Goal: Information Seeking & Learning: Learn about a topic

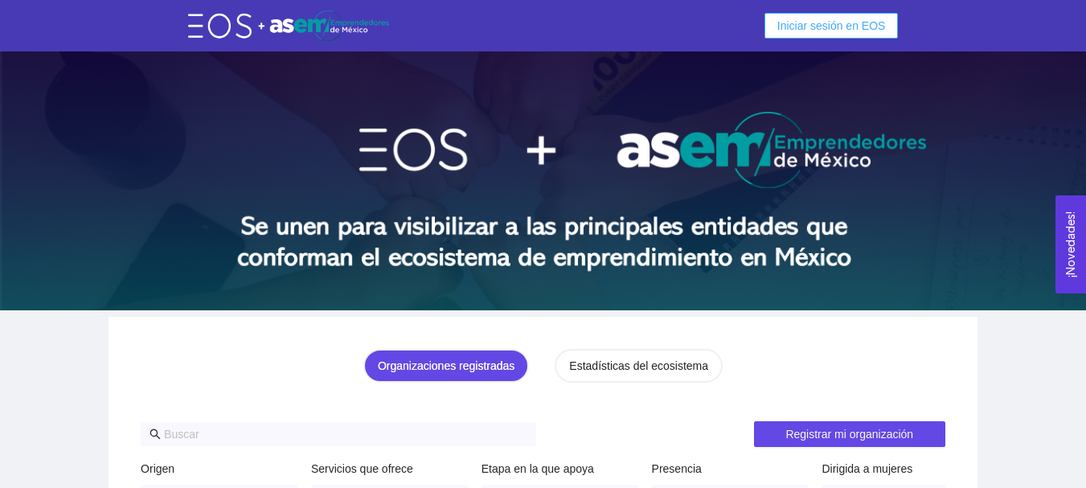
click at [840, 20] on span "Iniciar sesión en EOS" at bounding box center [832, 26] width 109 height 18
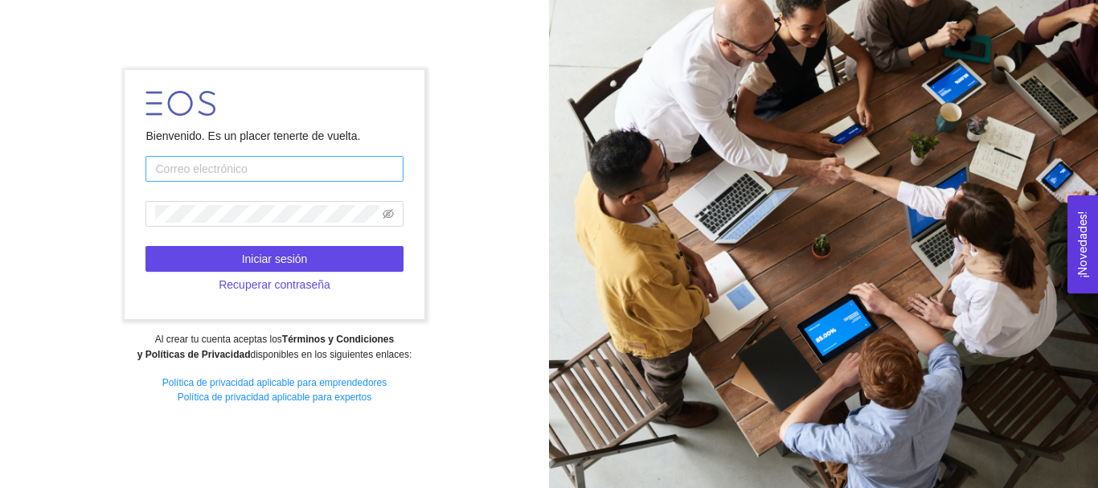
click at [348, 178] on input "text" at bounding box center [274, 169] width 257 height 26
type input "[EMAIL_ADDRESS][DOMAIN_NAME]"
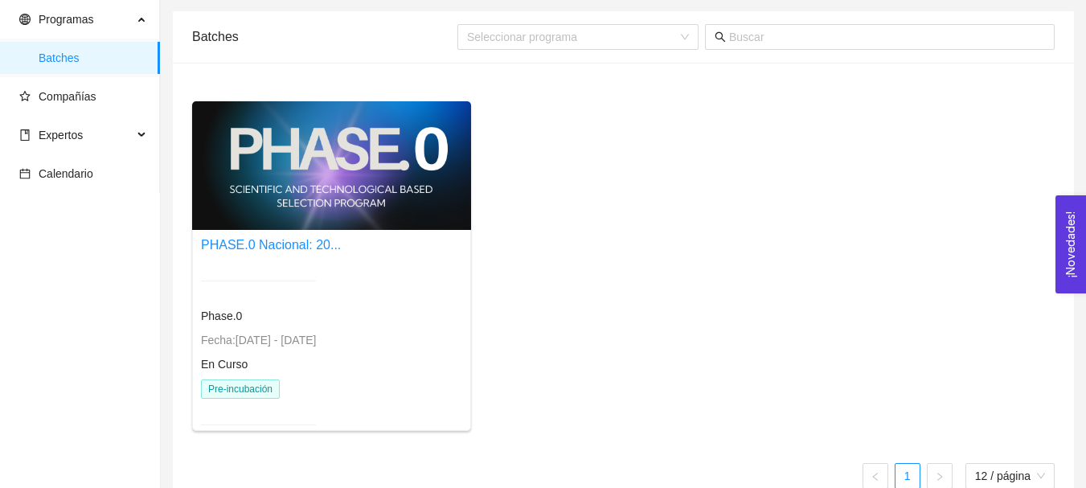
scroll to position [80, 0]
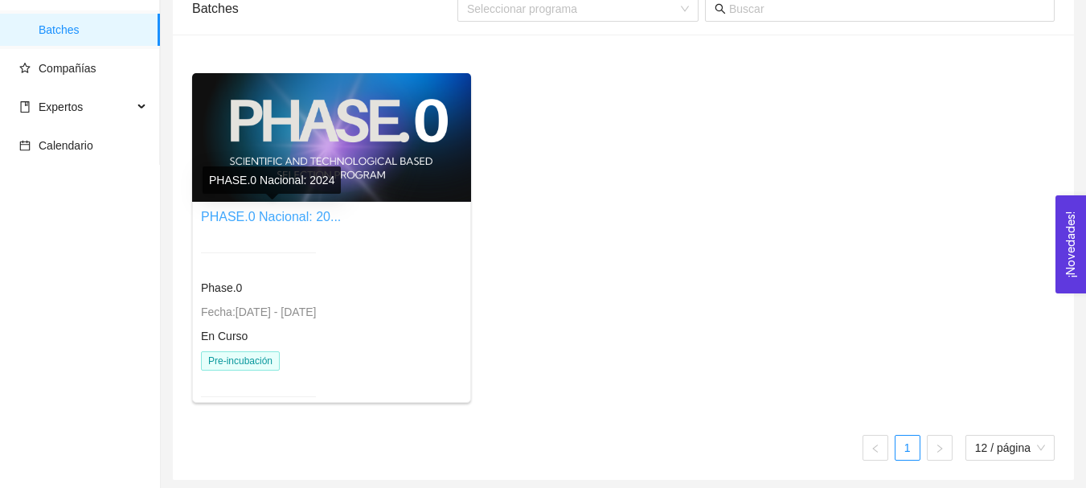
click at [319, 218] on link "PHASE.0 Nacional: 20..." at bounding box center [271, 217] width 140 height 14
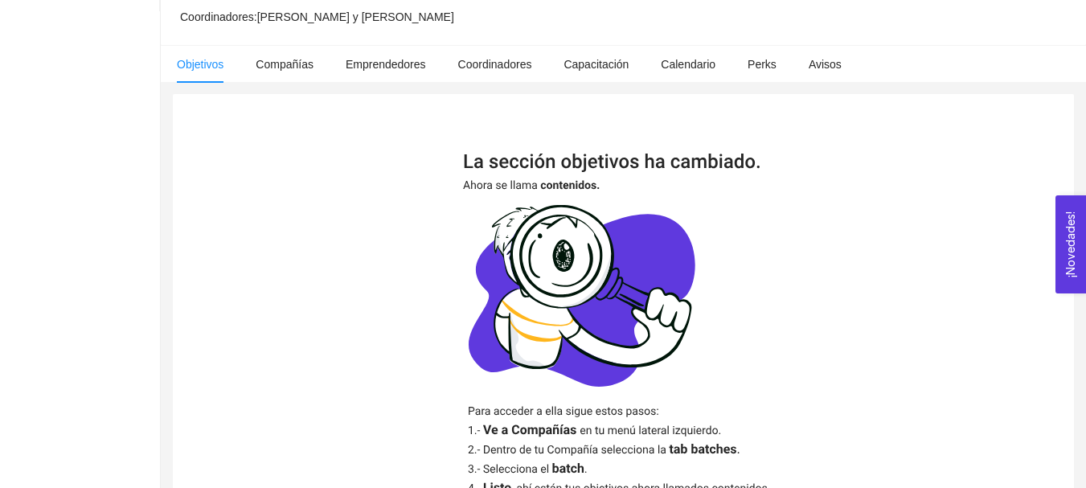
scroll to position [92, 0]
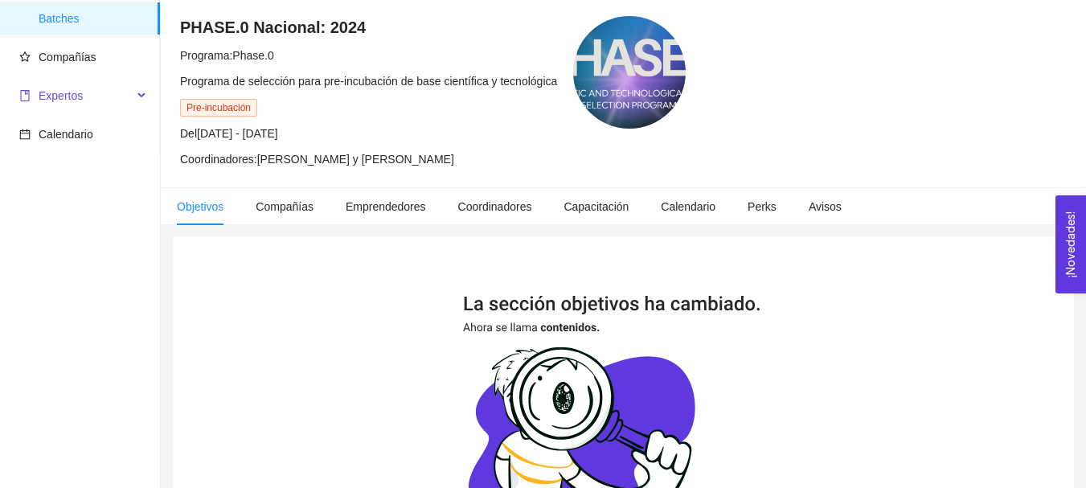
click at [106, 92] on span "Expertos" at bounding box center [75, 96] width 113 height 32
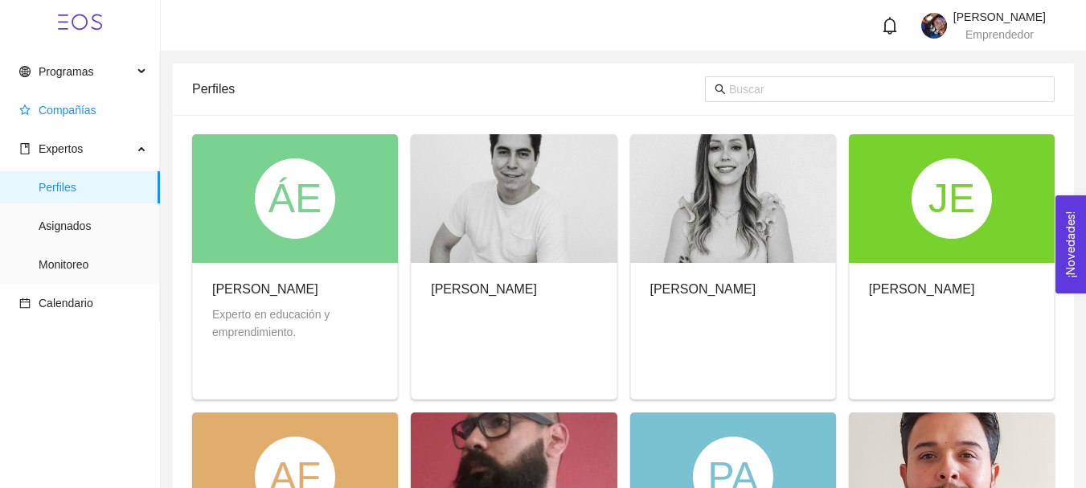
click at [55, 105] on span "Compañías" at bounding box center [68, 110] width 58 height 13
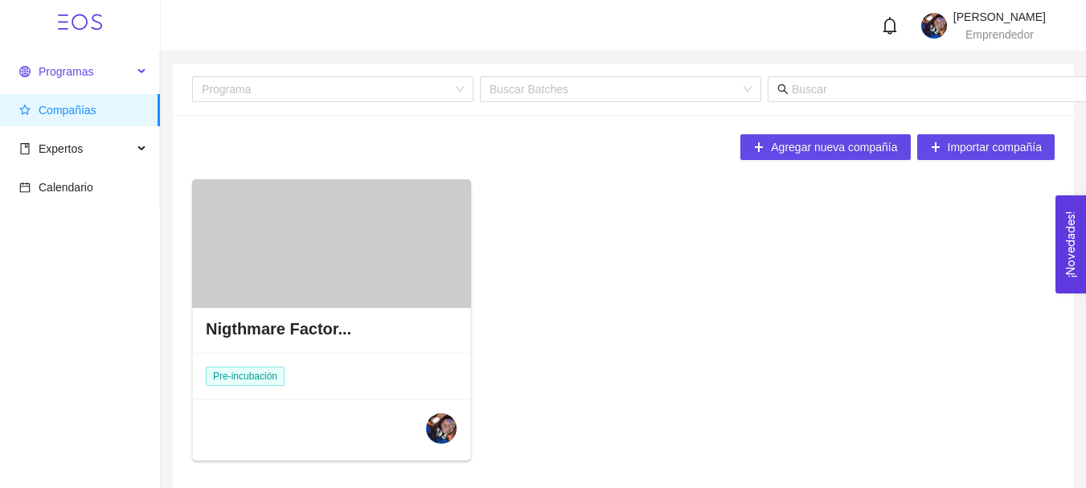
click at [66, 78] on span "Programas" at bounding box center [66, 71] width 55 height 13
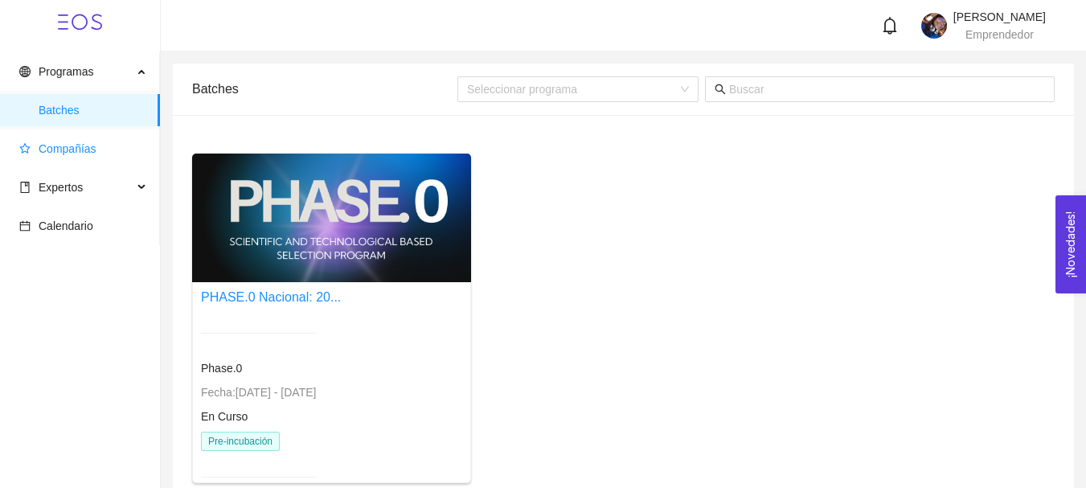
click at [37, 138] on span "Compañías" at bounding box center [83, 149] width 128 height 32
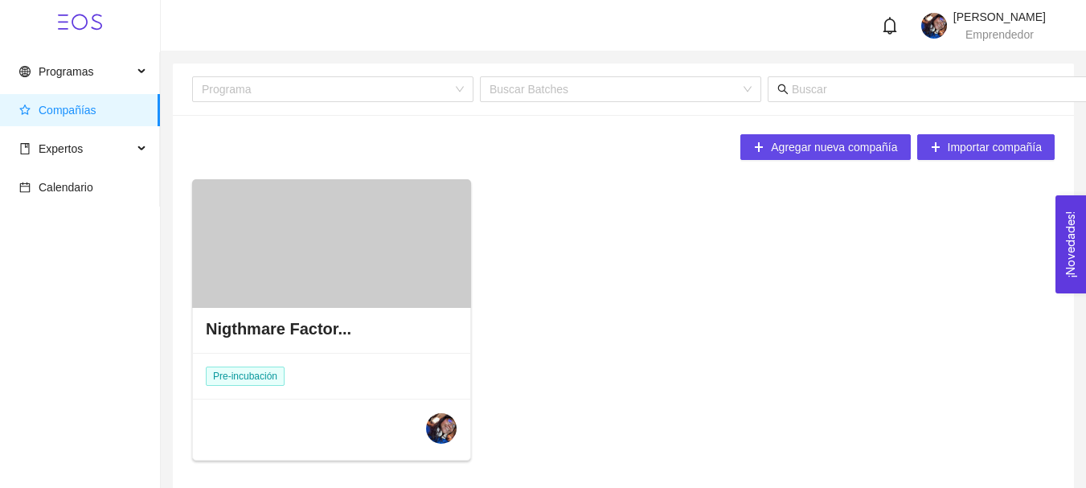
click at [266, 302] on div at bounding box center [331, 243] width 279 height 129
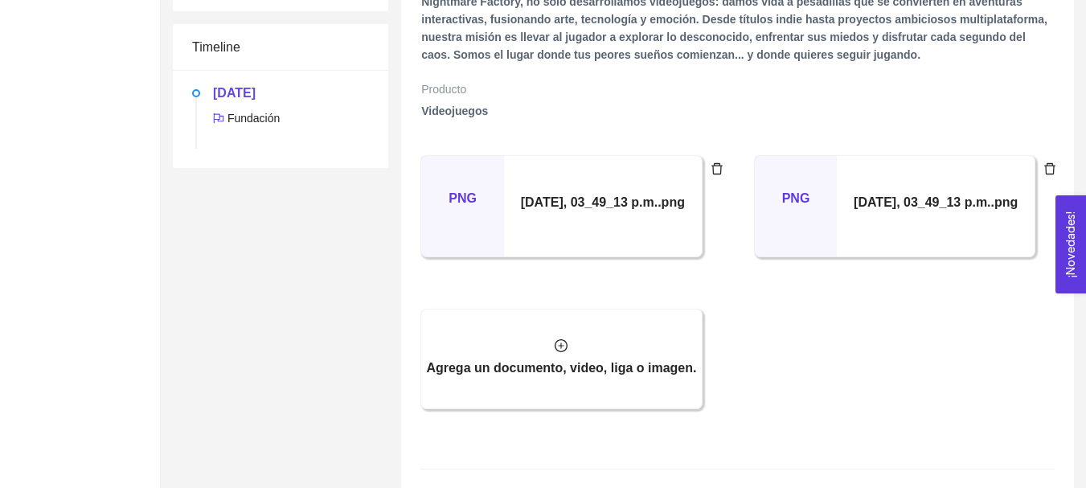
scroll to position [643, 0]
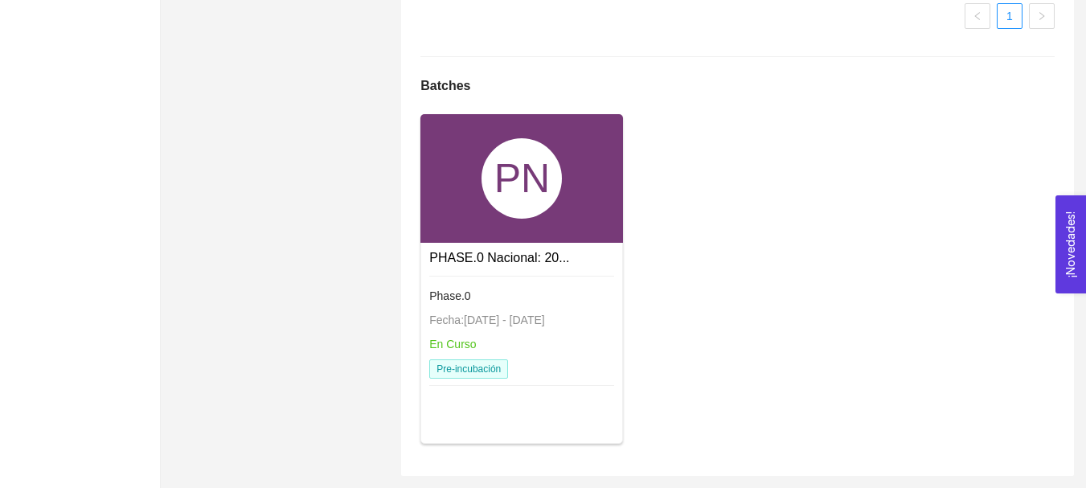
click at [458, 251] on link "PHASE.0 Nacional: 20..." at bounding box center [499, 258] width 140 height 14
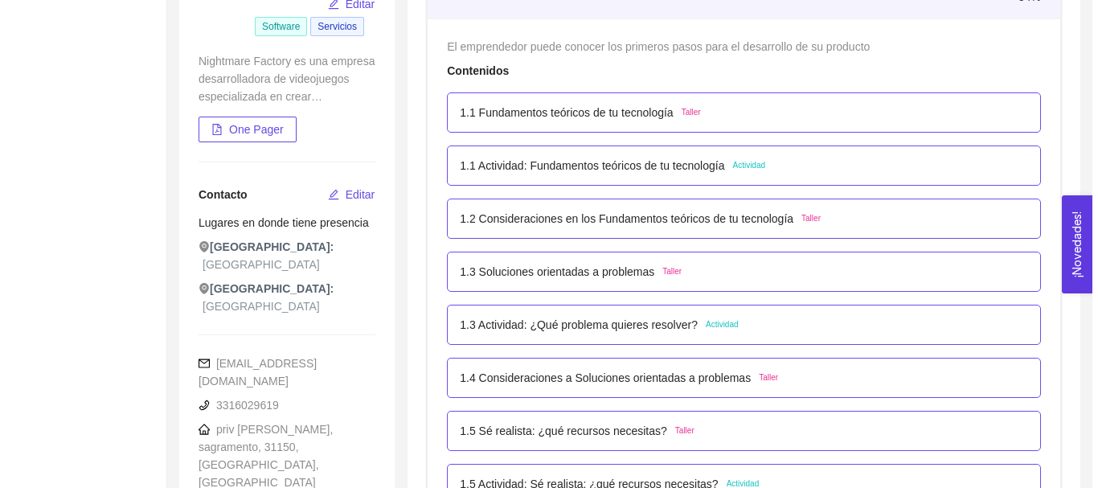
scroll to position [672, 0]
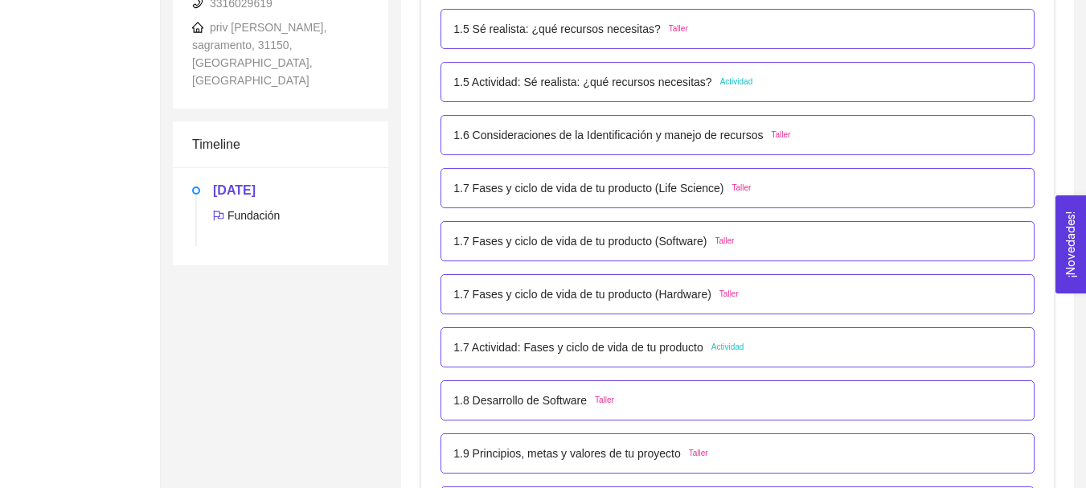
click at [569, 349] on p "1.7 Actividad: Fases y ciclo de vida de tu producto" at bounding box center [579, 348] width 250 height 18
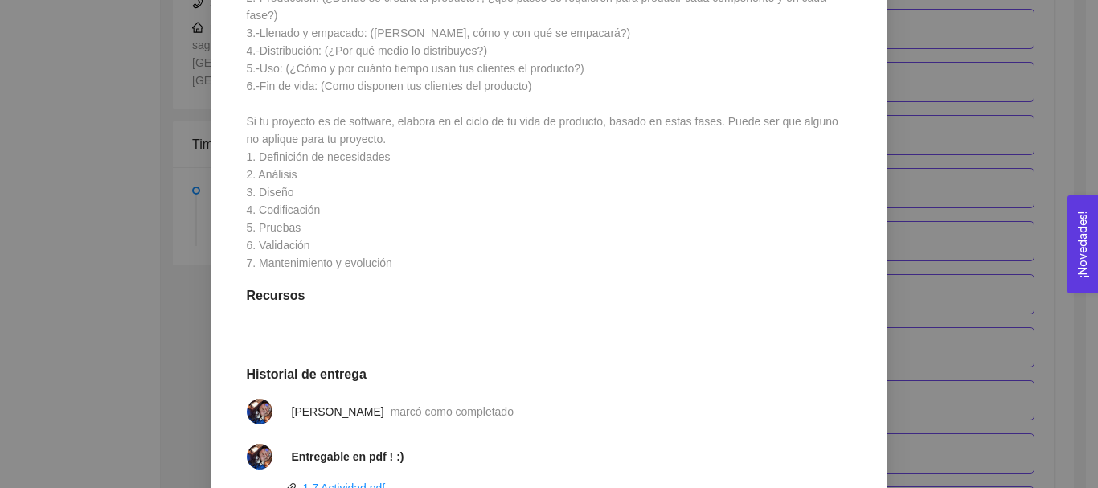
scroll to position [804, 0]
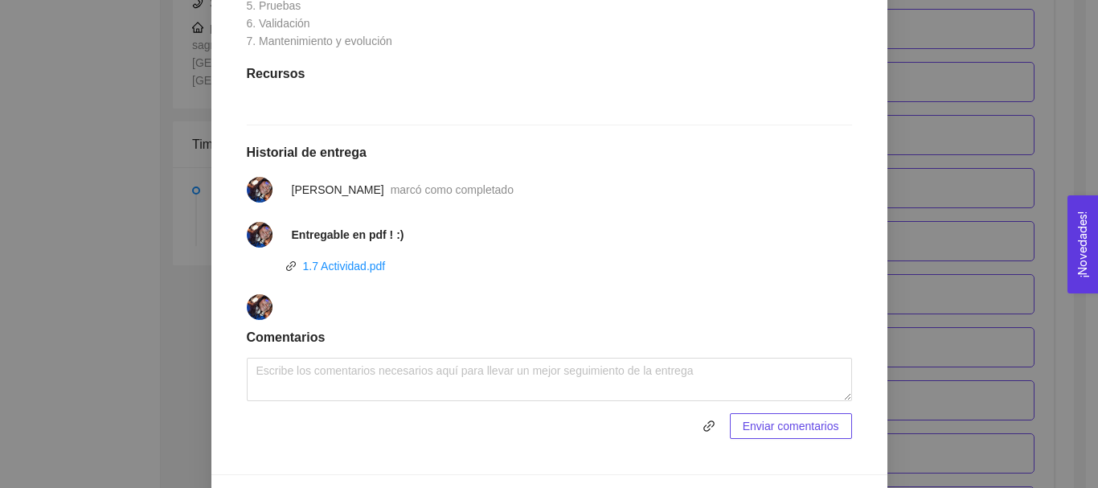
click at [956, 234] on div "1. DESARROLLO DEL PRODUCTO El emprendedor puede conocer los primeros pasos para…" at bounding box center [549, 244] width 1098 height 488
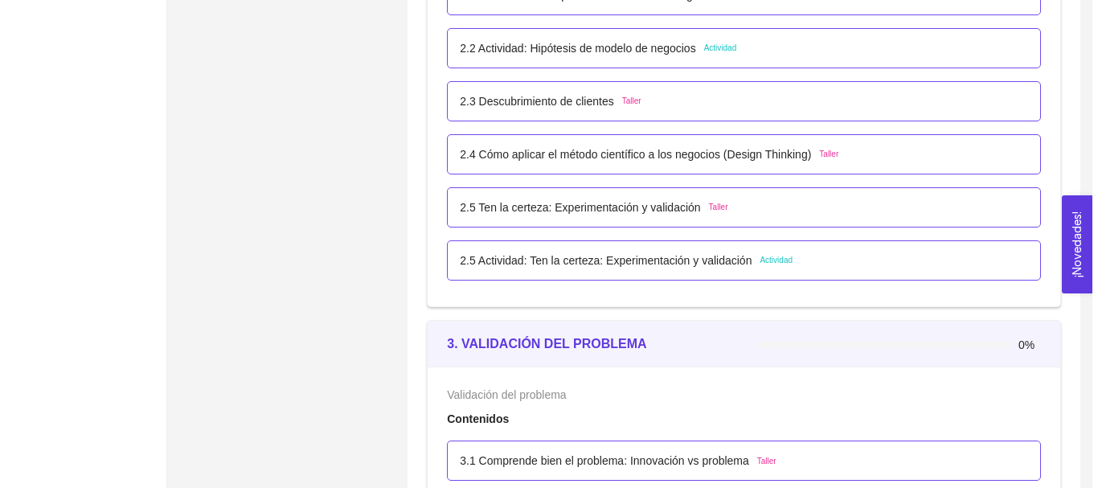
scroll to position [1718, 0]
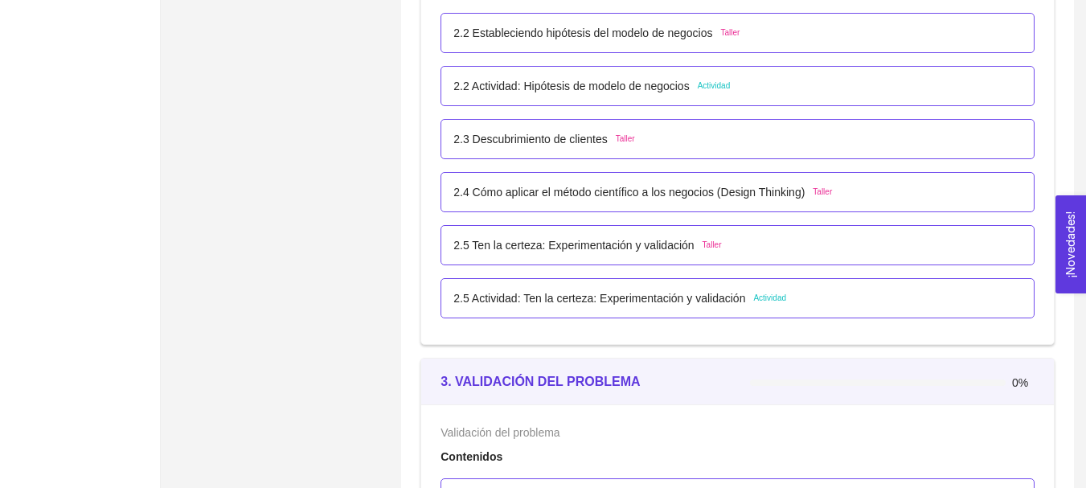
click at [578, 93] on p "2.2 Actividad: Hipótesis de modelo de negocios" at bounding box center [572, 86] width 236 height 18
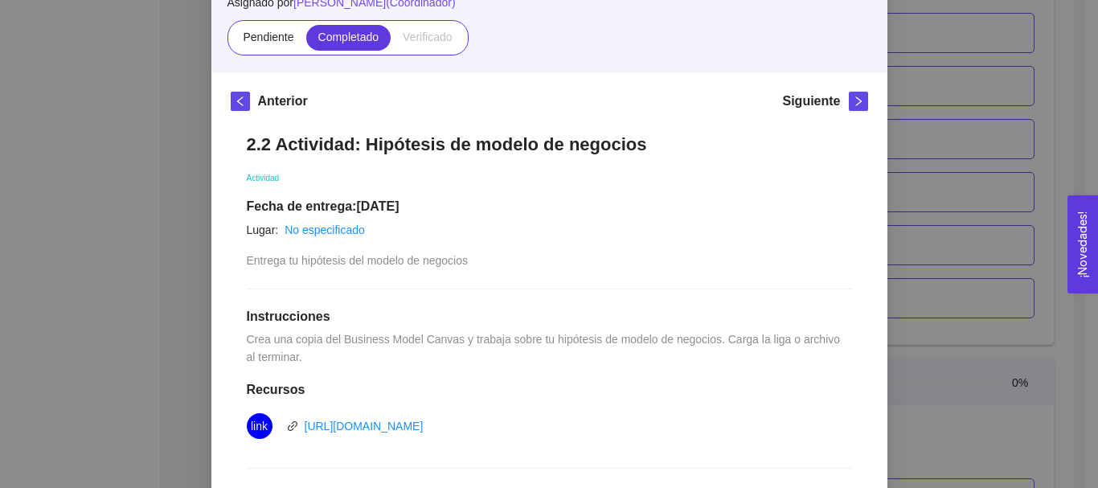
scroll to position [402, 0]
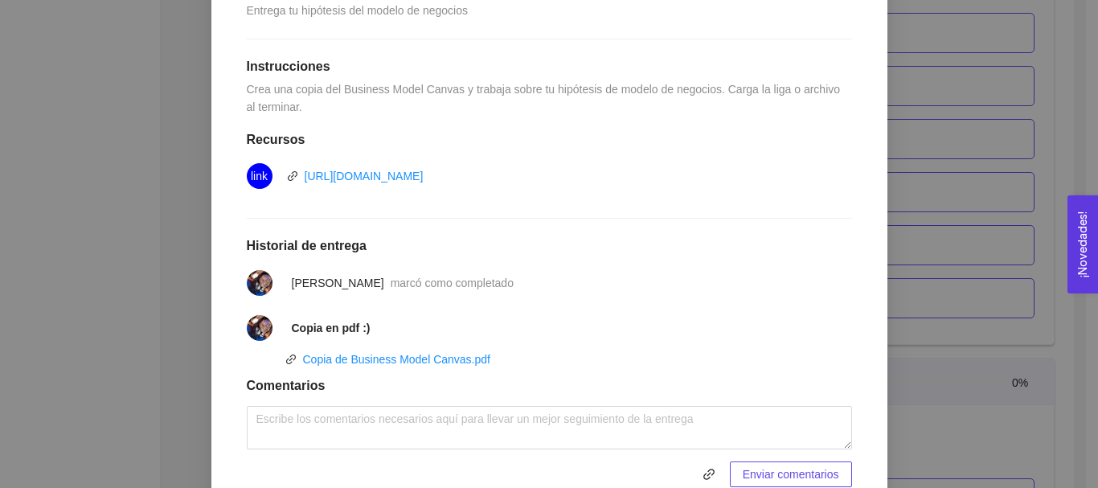
click at [954, 212] on div "2. HIPÓTESIS DEL MODELO DE NEGOCIO El emprendedor puede establecer su hipótesis…" at bounding box center [549, 244] width 1098 height 488
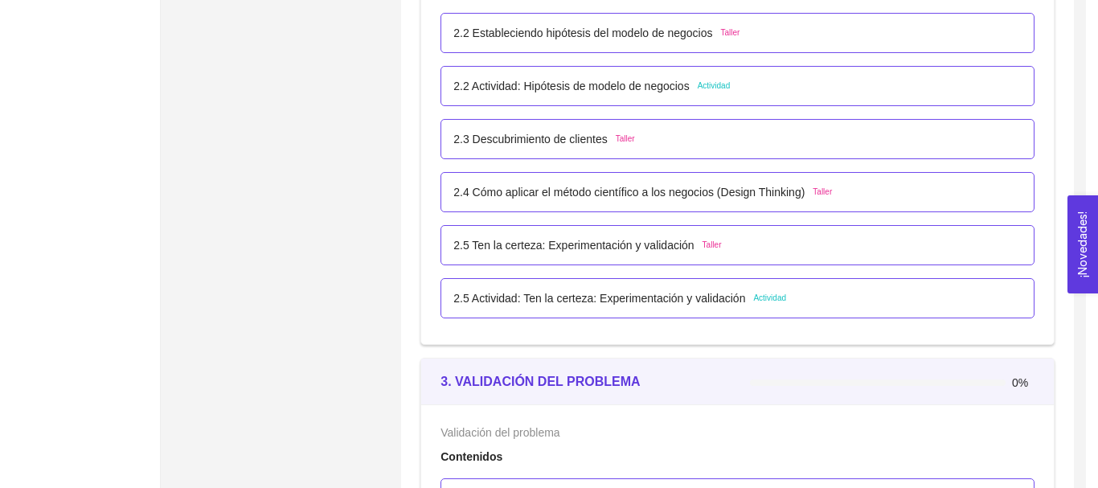
scroll to position [392, 0]
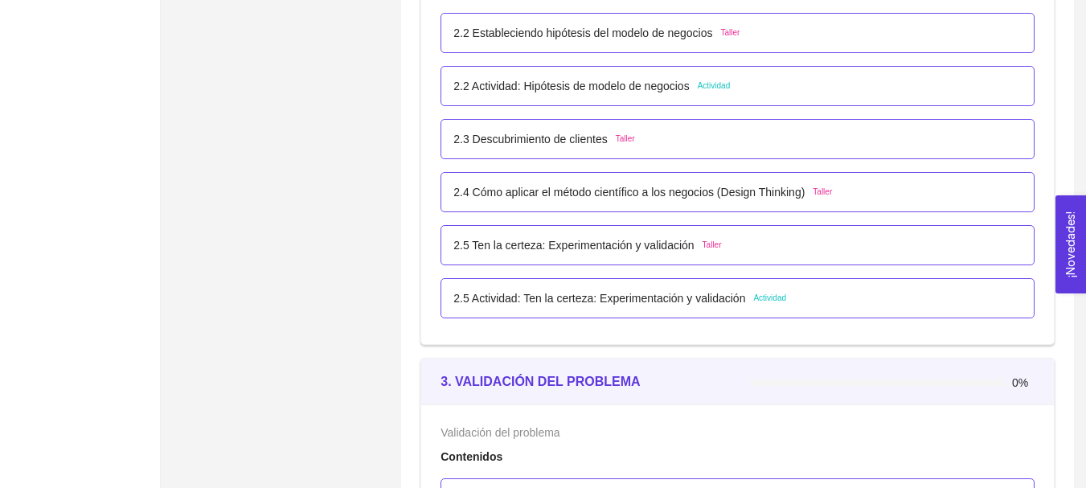
click at [630, 301] on p "2.5 Actividad: Ten la certeza: Experimentación y validación" at bounding box center [600, 298] width 292 height 18
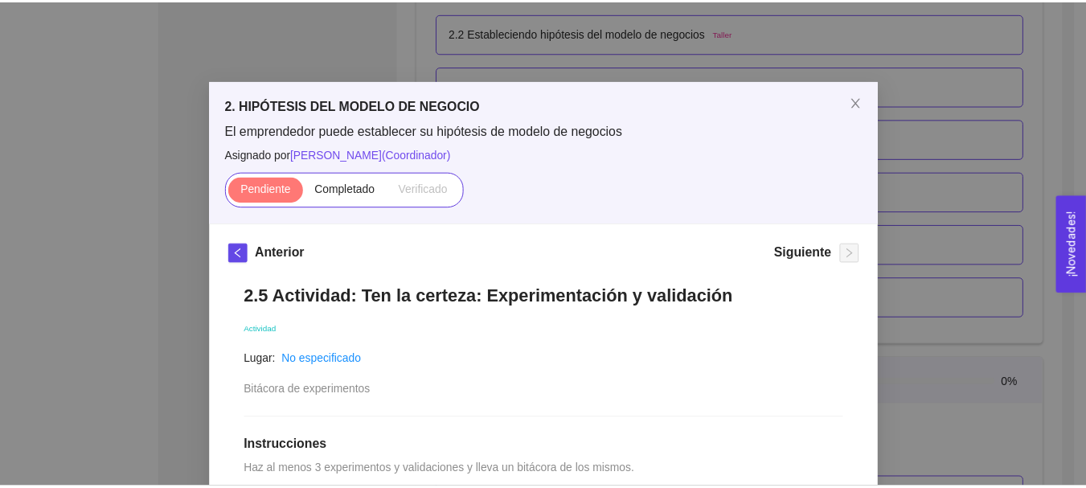
scroll to position [241, 0]
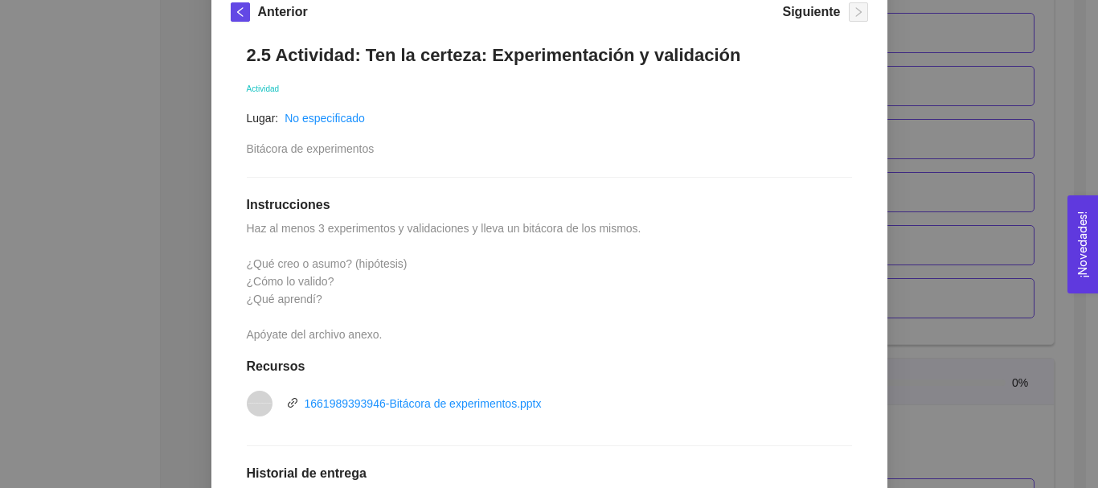
click at [915, 228] on div "2. HIPÓTESIS DEL MODELO DE NEGOCIO El emprendedor puede establecer su hipótesis…" at bounding box center [549, 244] width 1098 height 488
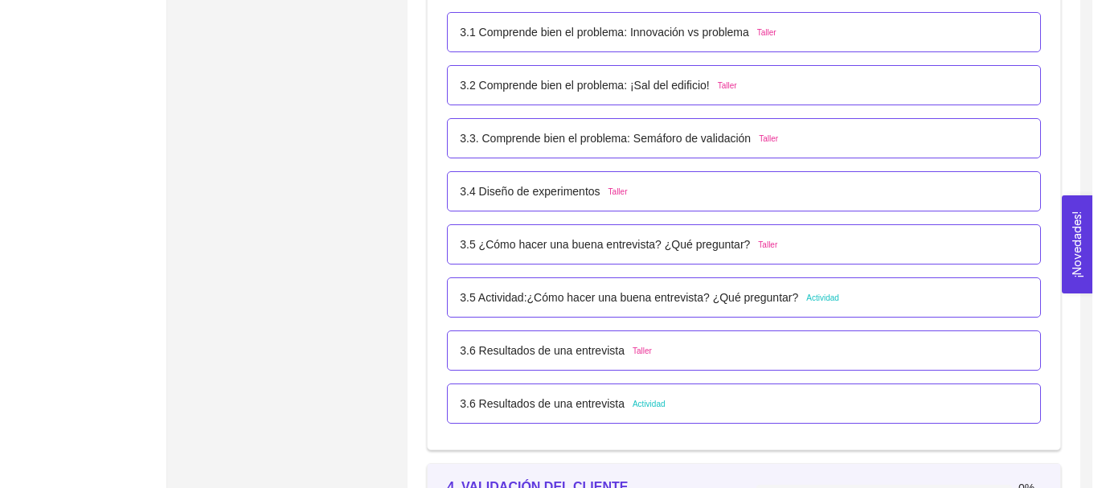
scroll to position [2280, 0]
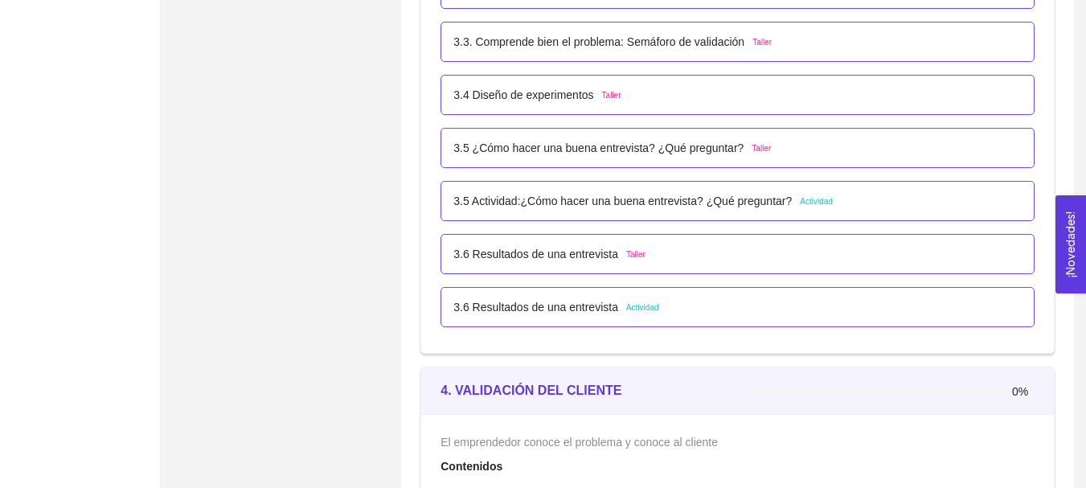
click at [689, 204] on p "3.5 Actividad:¿Cómo hacer una buena entrevista? ¿Qué preguntar?" at bounding box center [623, 201] width 339 height 18
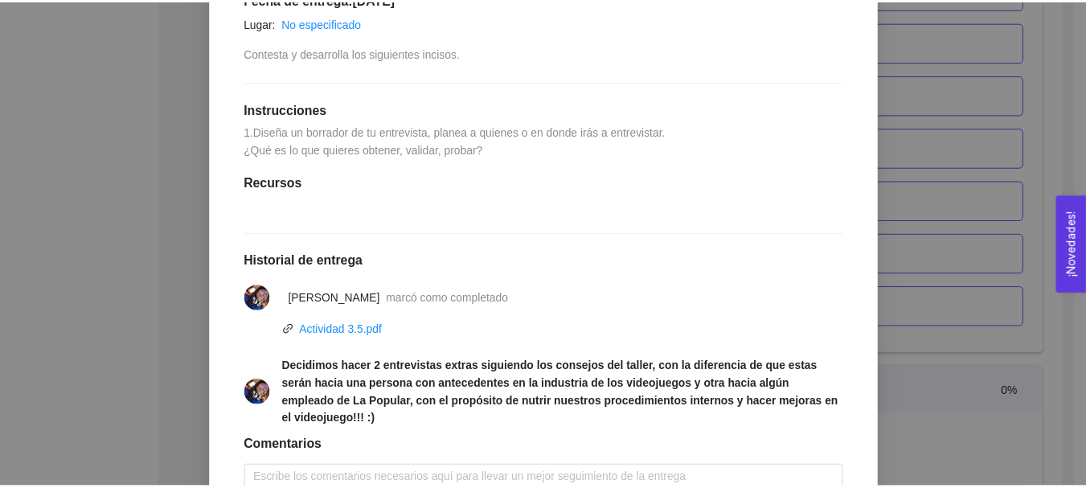
scroll to position [322, 0]
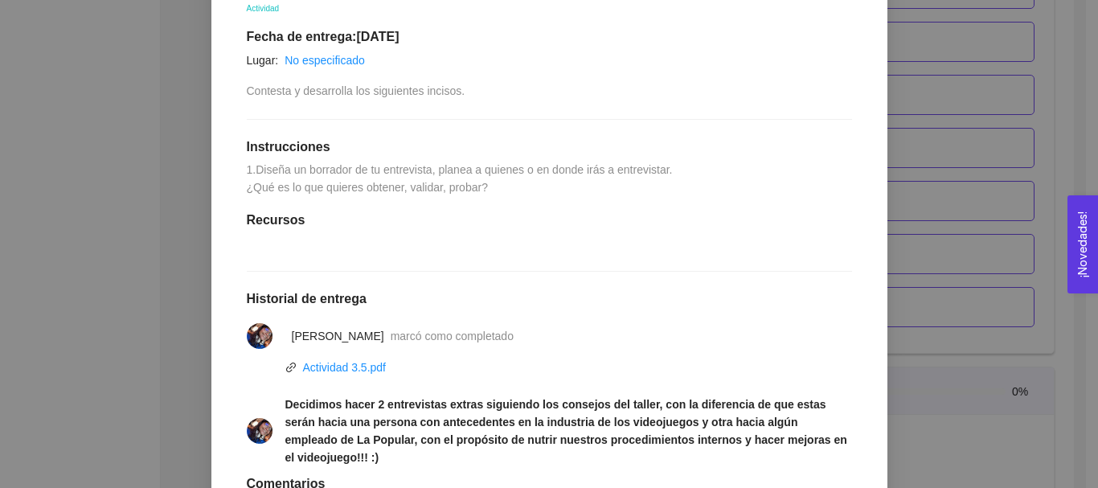
click at [924, 147] on div "3. VALIDACIÓN DEL PROBLEMA Validación del problema Asignado por [PERSON_NAME] (…" at bounding box center [549, 244] width 1098 height 488
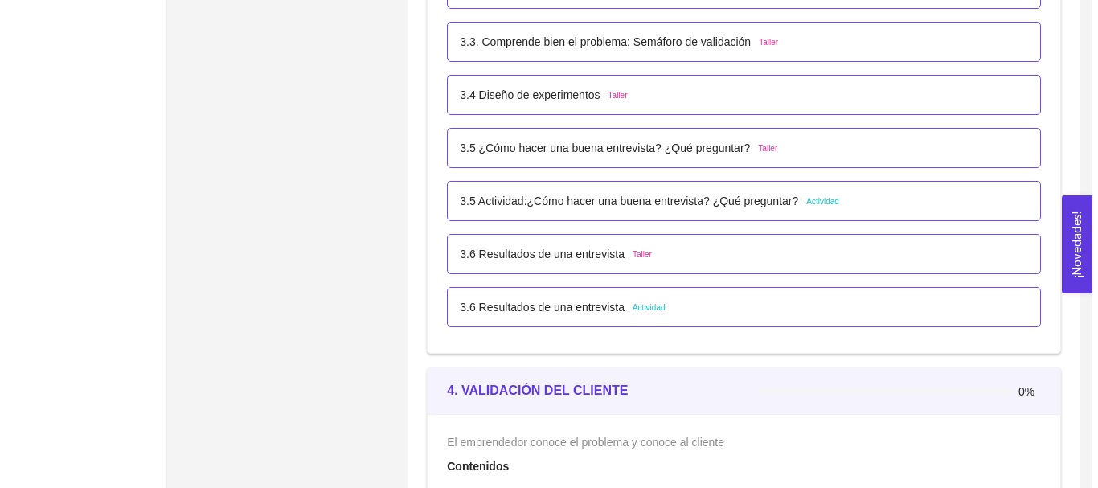
scroll to position [2602, 0]
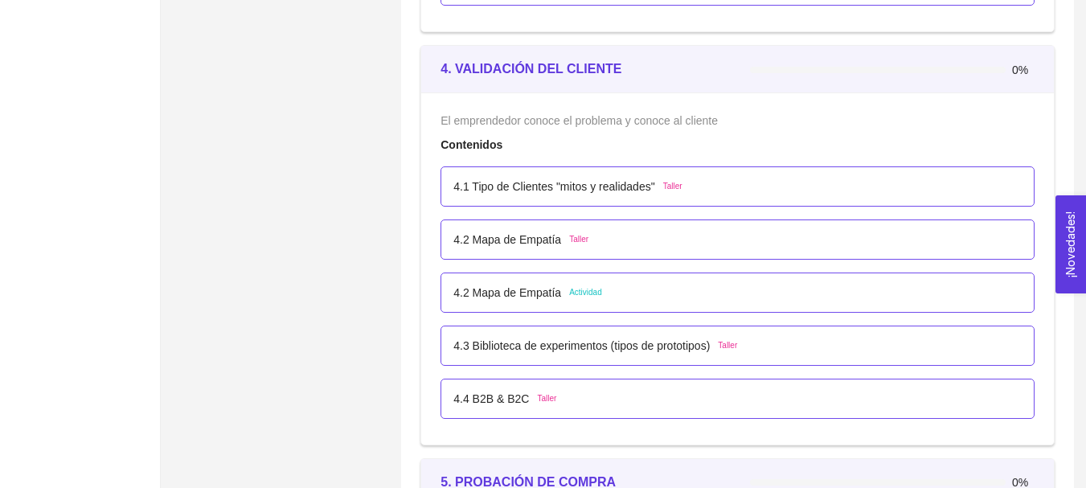
click at [604, 285] on div "4.2 Mapa de Empatía Actividad" at bounding box center [738, 293] width 568 height 18
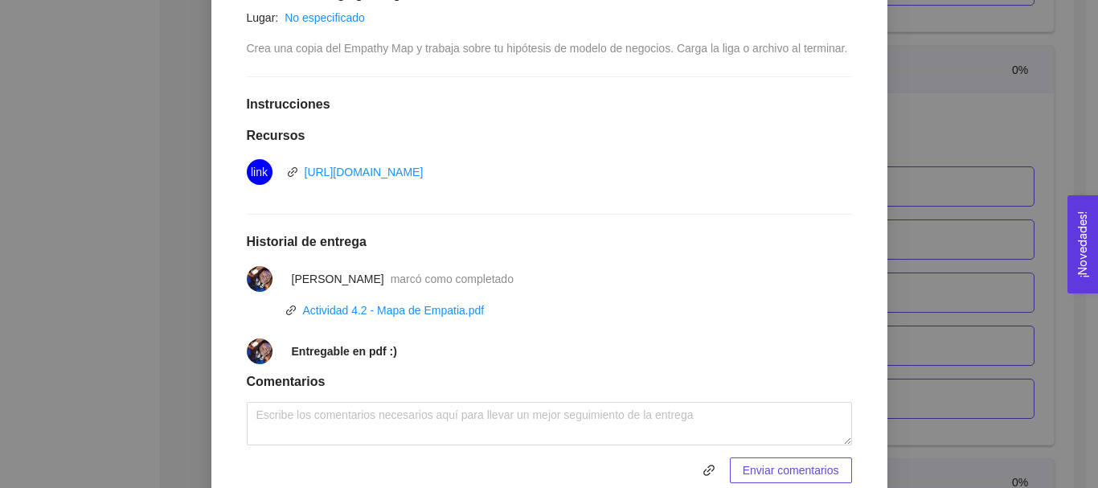
scroll to position [402, 0]
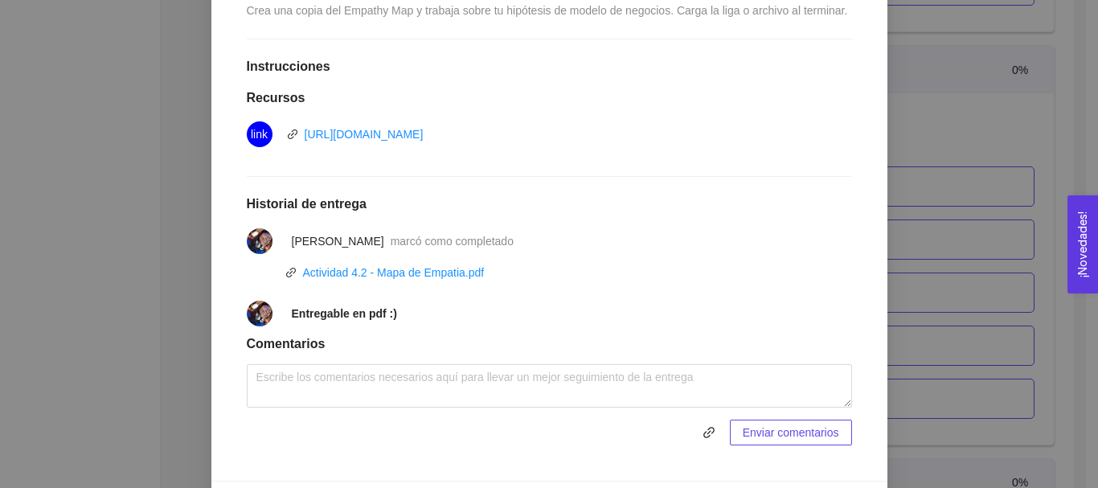
click at [973, 125] on div "4. VALIDACIÓN DEL CLIENTE El emprendedor conoce el problema y conoce al cliente…" at bounding box center [549, 244] width 1098 height 488
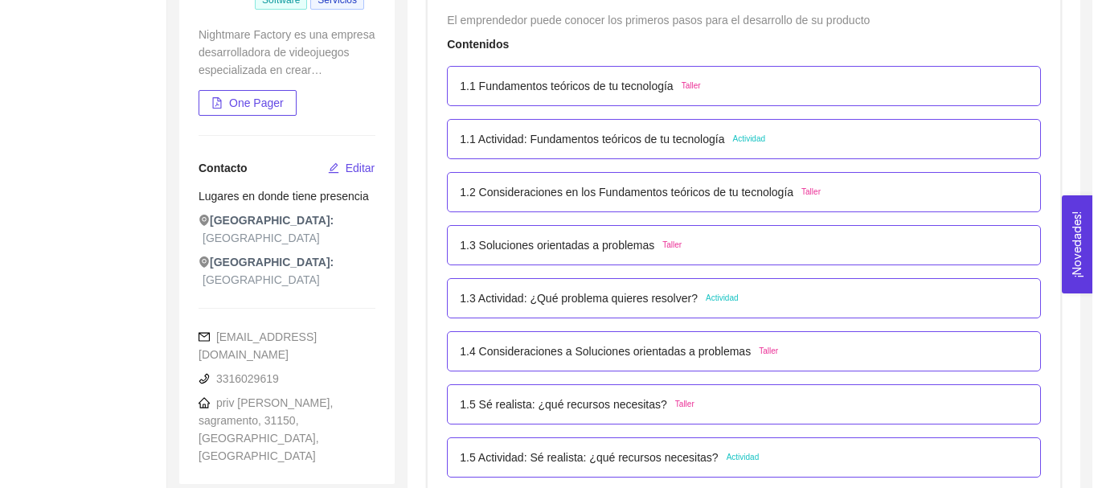
scroll to position [322, 0]
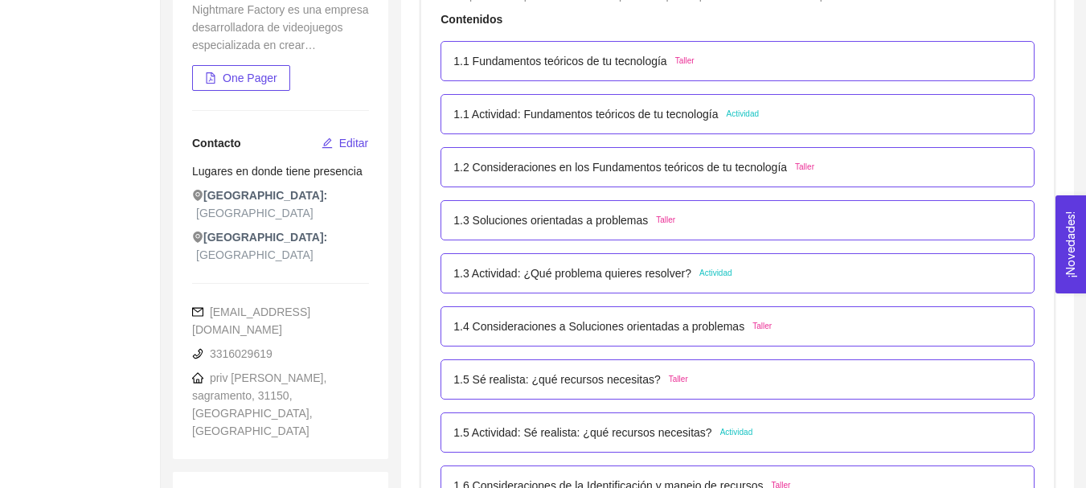
click at [654, 270] on p "1.3 Actividad: ¿Qué problema quieres resolver?" at bounding box center [573, 274] width 238 height 18
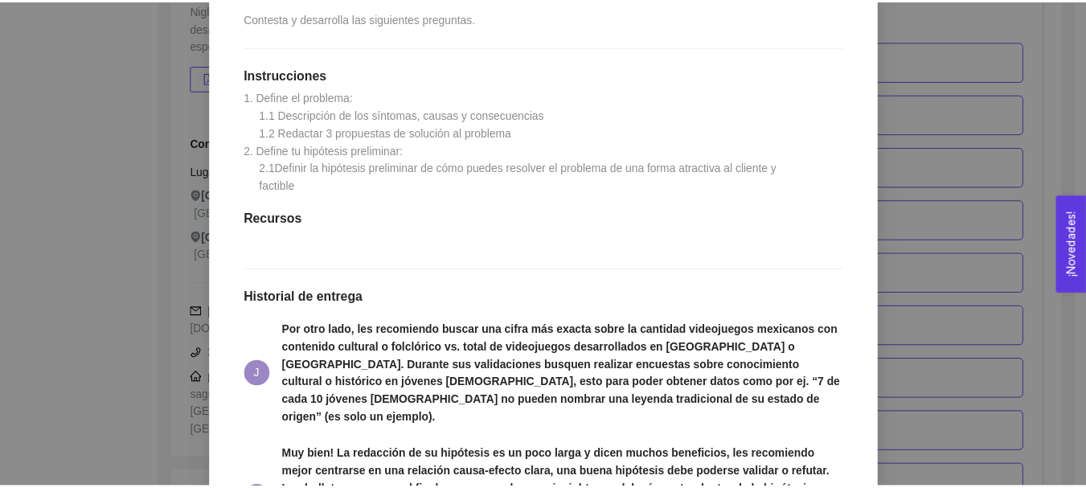
scroll to position [482, 0]
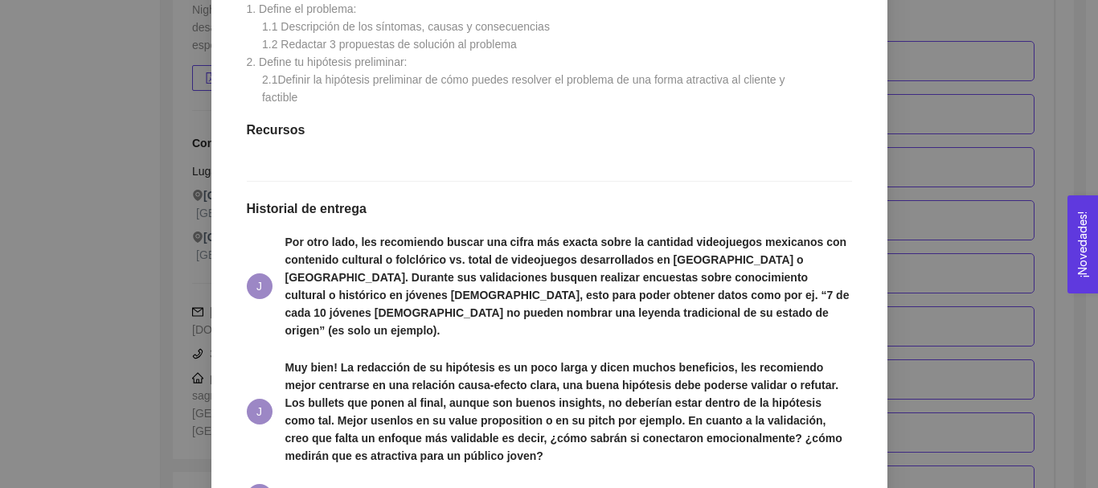
click at [14, 127] on div "1. DESARROLLO DEL PRODUCTO El emprendedor puede conocer los primeros pasos para…" at bounding box center [549, 244] width 1098 height 488
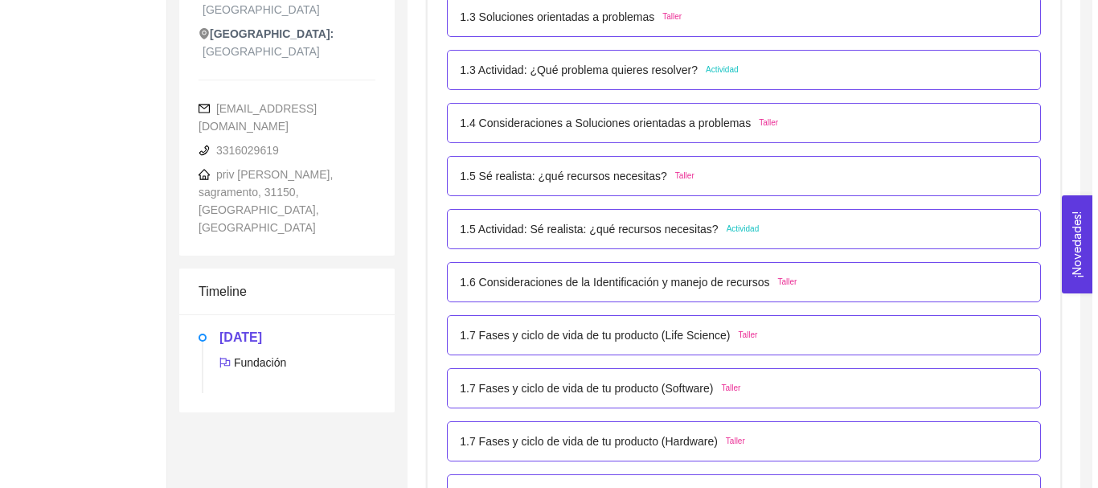
scroll to position [563, 0]
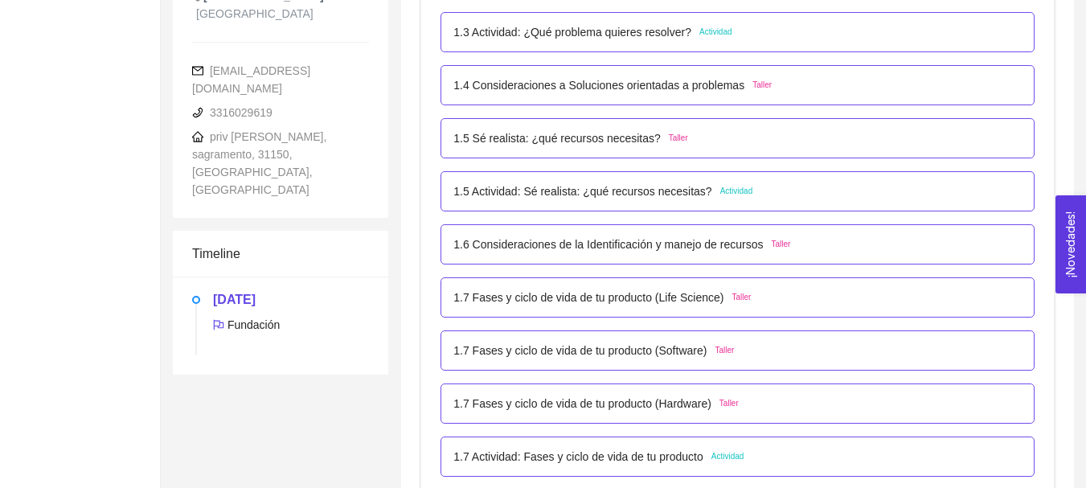
click at [579, 451] on p "1.7 Actividad: Fases y ciclo de vida de tu producto" at bounding box center [579, 457] width 250 height 18
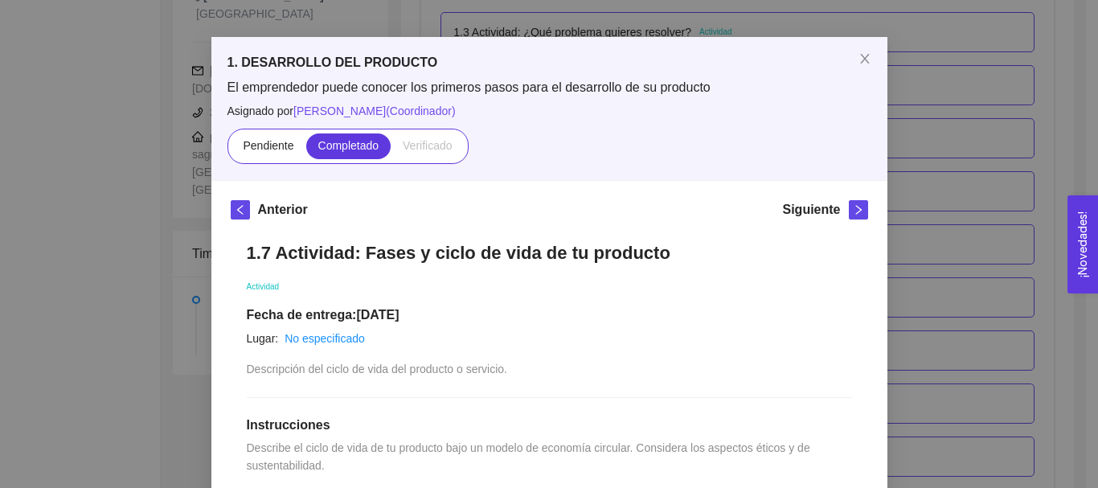
click at [987, 87] on div "1. DESARROLLO DEL PRODUCTO El emprendedor puede conocer los primeros pasos para…" at bounding box center [549, 244] width 1098 height 488
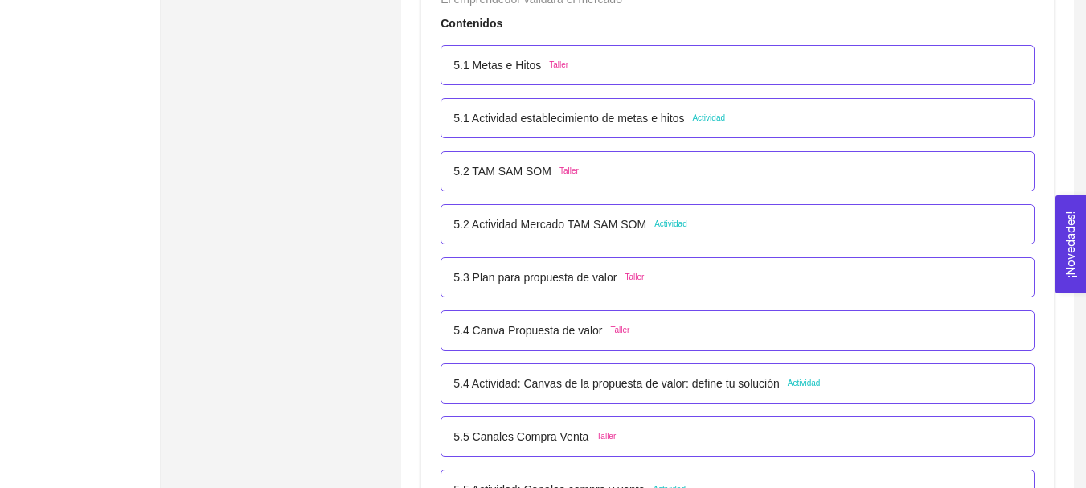
scroll to position [3779, 0]
